Goal: Find contact information: Find contact information

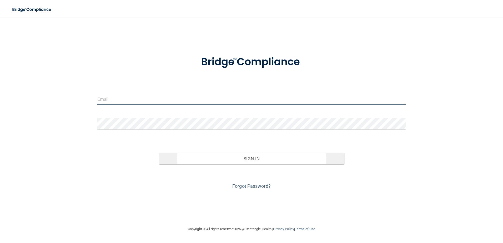
type input "[EMAIL_ADDRESS][DOMAIN_NAME]"
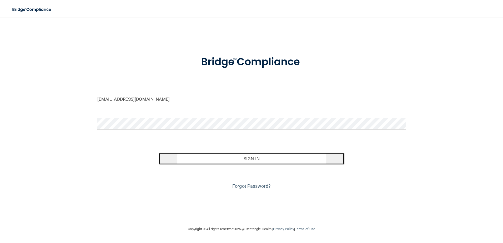
click at [216, 161] on button "Sign In" at bounding box center [251, 159] width 185 height 12
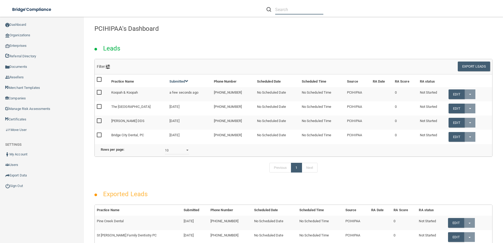
click at [290, 11] on input "text" at bounding box center [299, 10] width 48 height 10
paste input "Elite Smiles Dentistry"
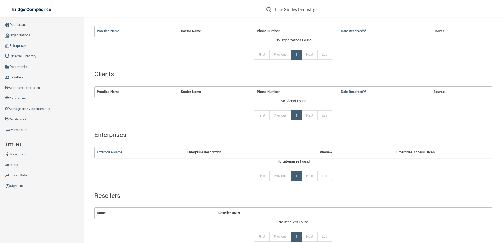
scroll to position [63, 0]
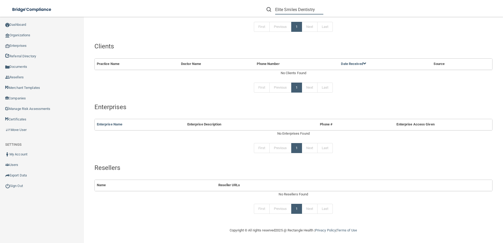
click at [301, 13] on input "Elite Smiles Dentistry" at bounding box center [299, 10] width 48 height 10
paste input "[EMAIL_ADDRESS][DOMAIN_NAME]"
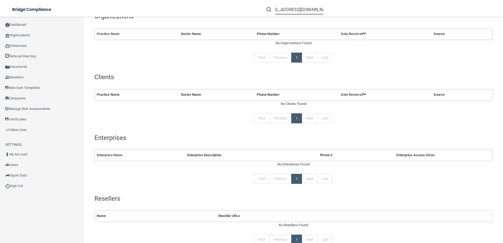
scroll to position [63, 0]
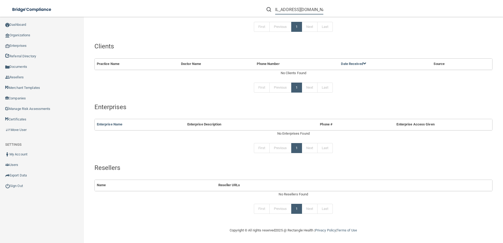
click at [312, 9] on input "[EMAIL_ADDRESS][DOMAIN_NAME]" at bounding box center [299, 10] width 48 height 10
drag, startPoint x: 274, startPoint y: 10, endPoint x: 253, endPoint y: 11, distance: 21.3
click at [253, 11] on div "[EMAIL_ADDRESS][DOMAIN_NAME] Manage My Enterprise Manage My Location" at bounding box center [356, 9] width 293 height 19
drag, startPoint x: 253, startPoint y: 11, endPoint x: 333, endPoint y: 21, distance: 80.3
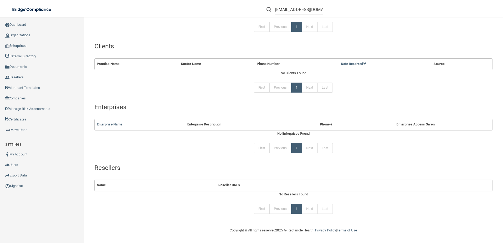
click at [371, 21] on div "Search Results Your search for " [EMAIL_ADDRESS][DOMAIN_NAME] " returned the fo…" at bounding box center [293, 90] width 398 height 263
click at [280, 10] on input "[EMAIL_ADDRESS][DOMAIN_NAME]" at bounding box center [299, 10] width 48 height 10
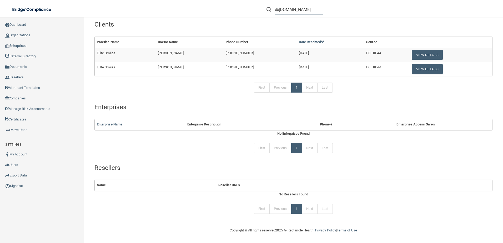
scroll to position [32, 0]
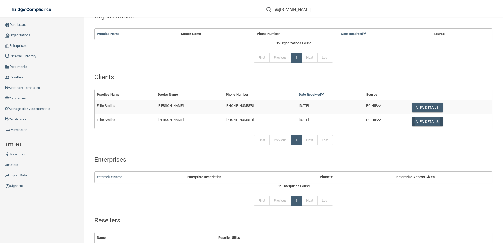
type input "@[DOMAIN_NAME]"
click at [421, 120] on button "View Details" at bounding box center [427, 122] width 31 height 10
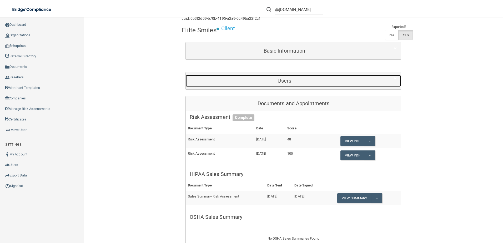
click at [325, 85] on div "Users" at bounding box center [284, 81] width 197 height 12
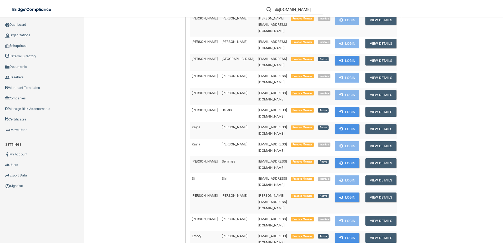
scroll to position [900, 0]
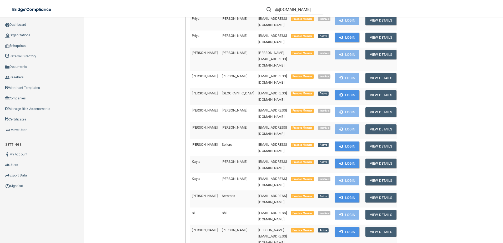
drag, startPoint x: 280, startPoint y: 173, endPoint x: 229, endPoint y: 173, distance: 51.3
copy tr "[EMAIL_ADDRESS][DOMAIN_NAME]"
